Goal: Task Accomplishment & Management: Manage account settings

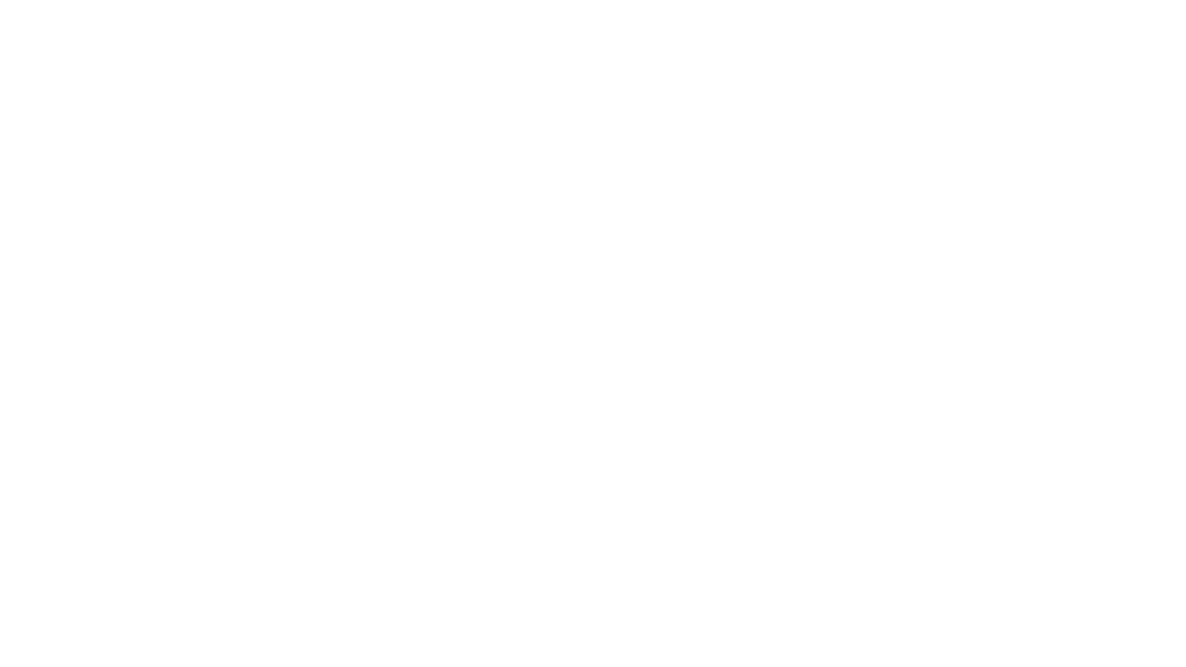
click at [416, 0] on html "/controls?subsidiary=eyJzdGF0ZSI6eyJ2YWx1ZXMiOnsiY3VzdG9tZXJJZCI6MzR9fSwidmVyc2…" at bounding box center [593, 0] width 1186 height 0
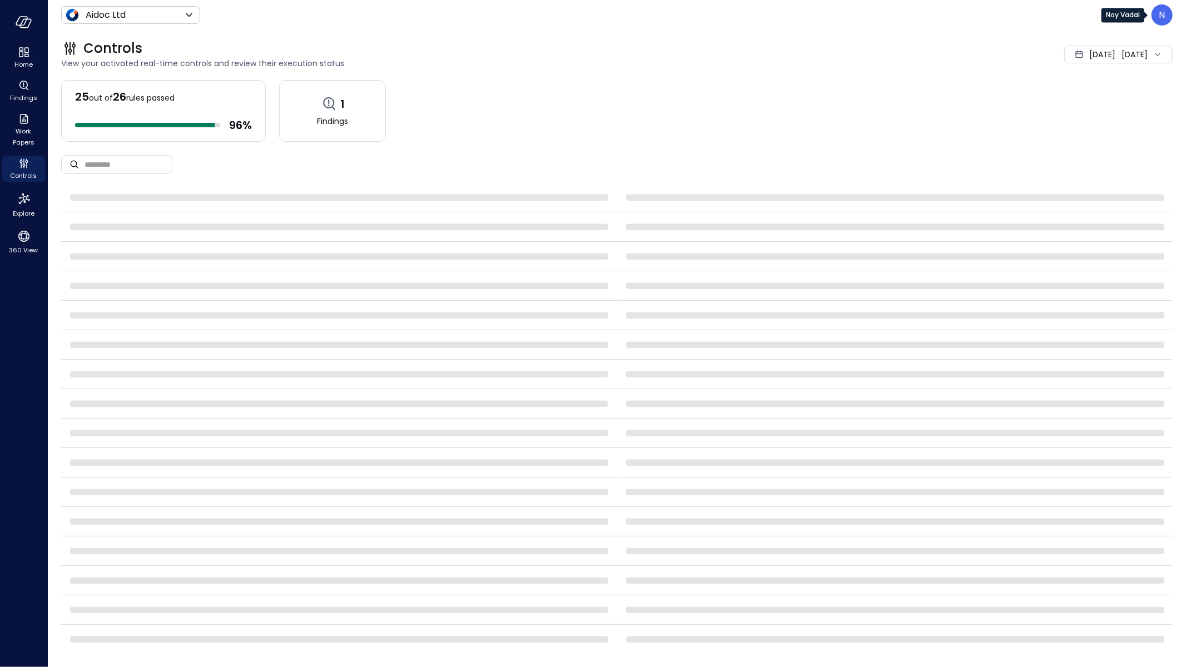
click at [1153, 19] on div "N" at bounding box center [1162, 14] width 21 height 21
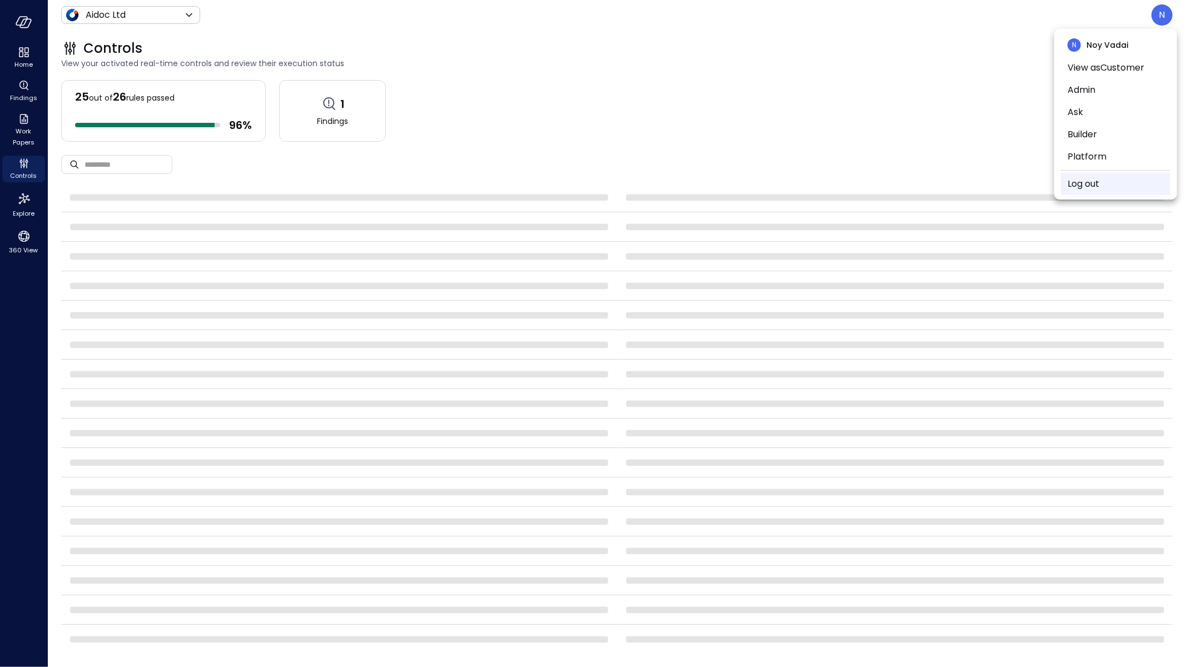
click at [1114, 185] on li "Log out" at bounding box center [1116, 184] width 110 height 22
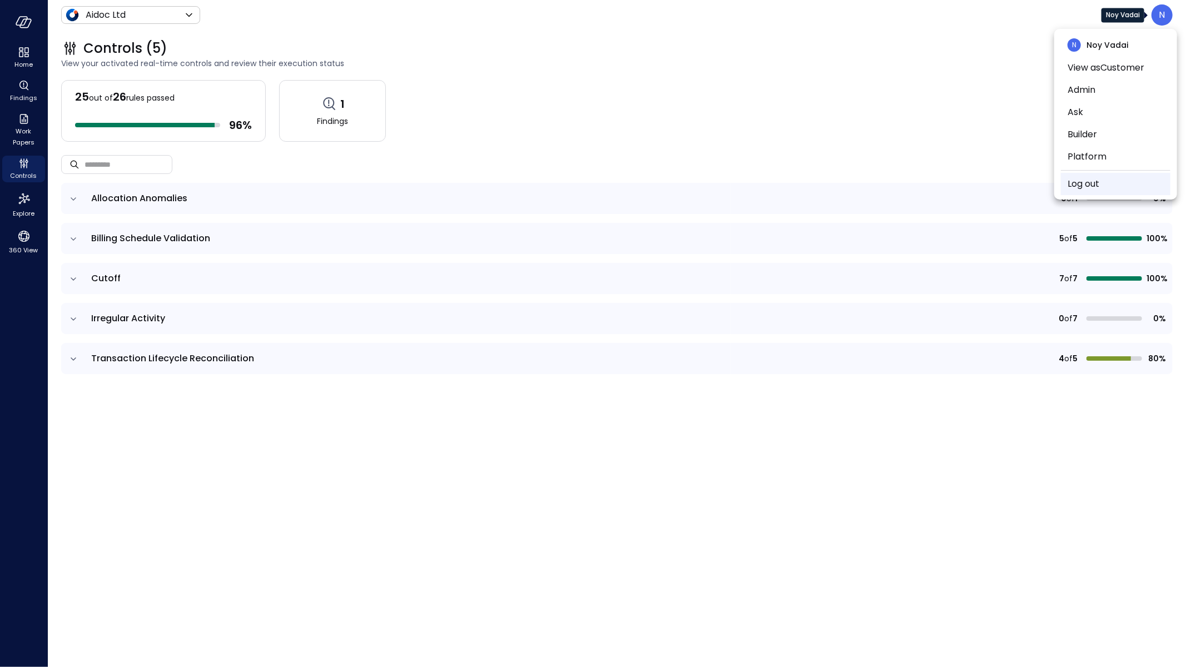
click at [1106, 180] on li "Log out" at bounding box center [1116, 184] width 110 height 22
click at [1152, 18] on div "N" at bounding box center [1162, 14] width 21 height 21
click at [1093, 187] on link "Log out" at bounding box center [1084, 183] width 32 height 13
